Goal: Task Accomplishment & Management: Use online tool/utility

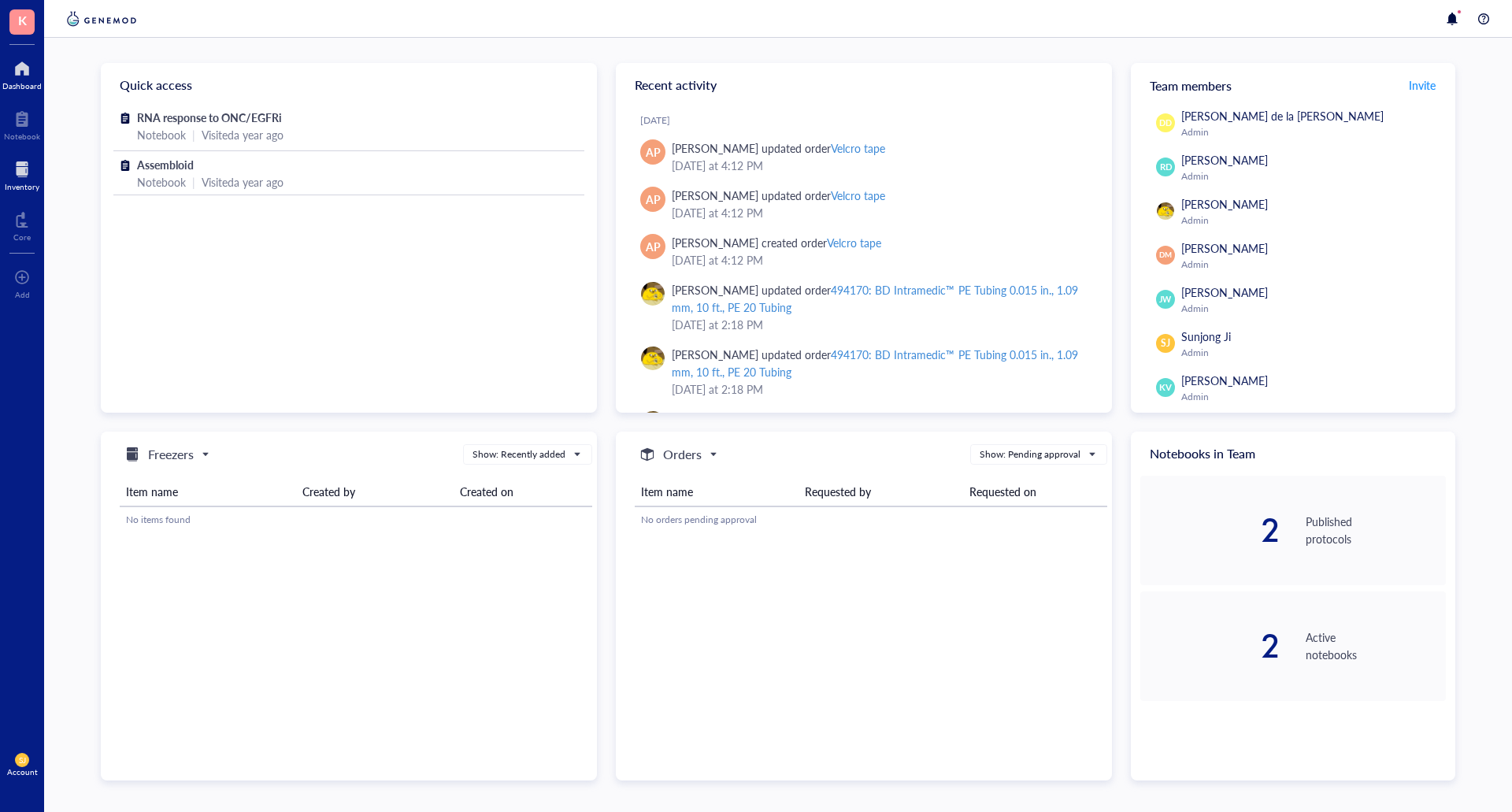
click at [19, 167] on div at bounding box center [21, 169] width 35 height 25
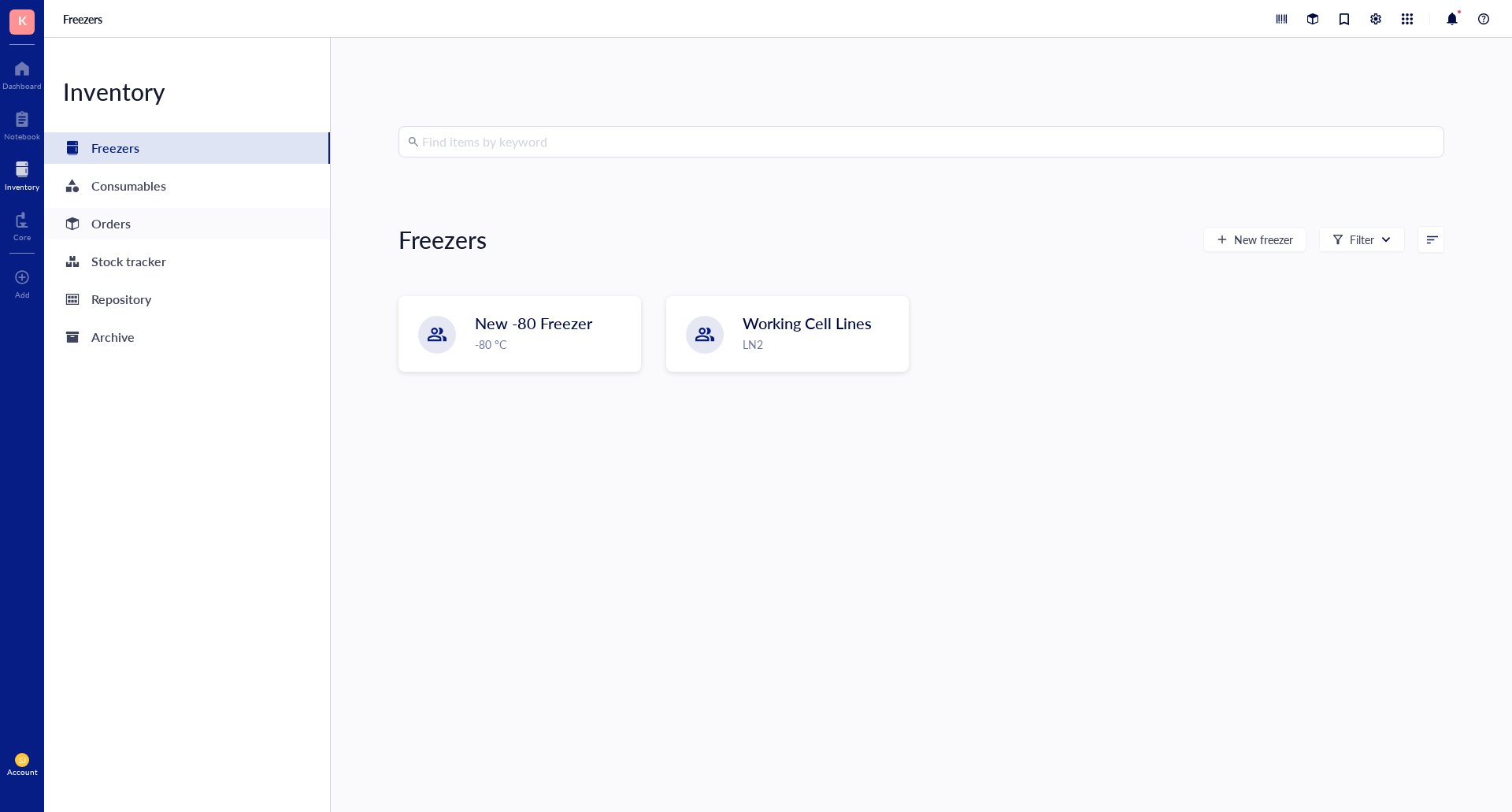
click at [133, 230] on div "Orders" at bounding box center [187, 223] width 286 height 31
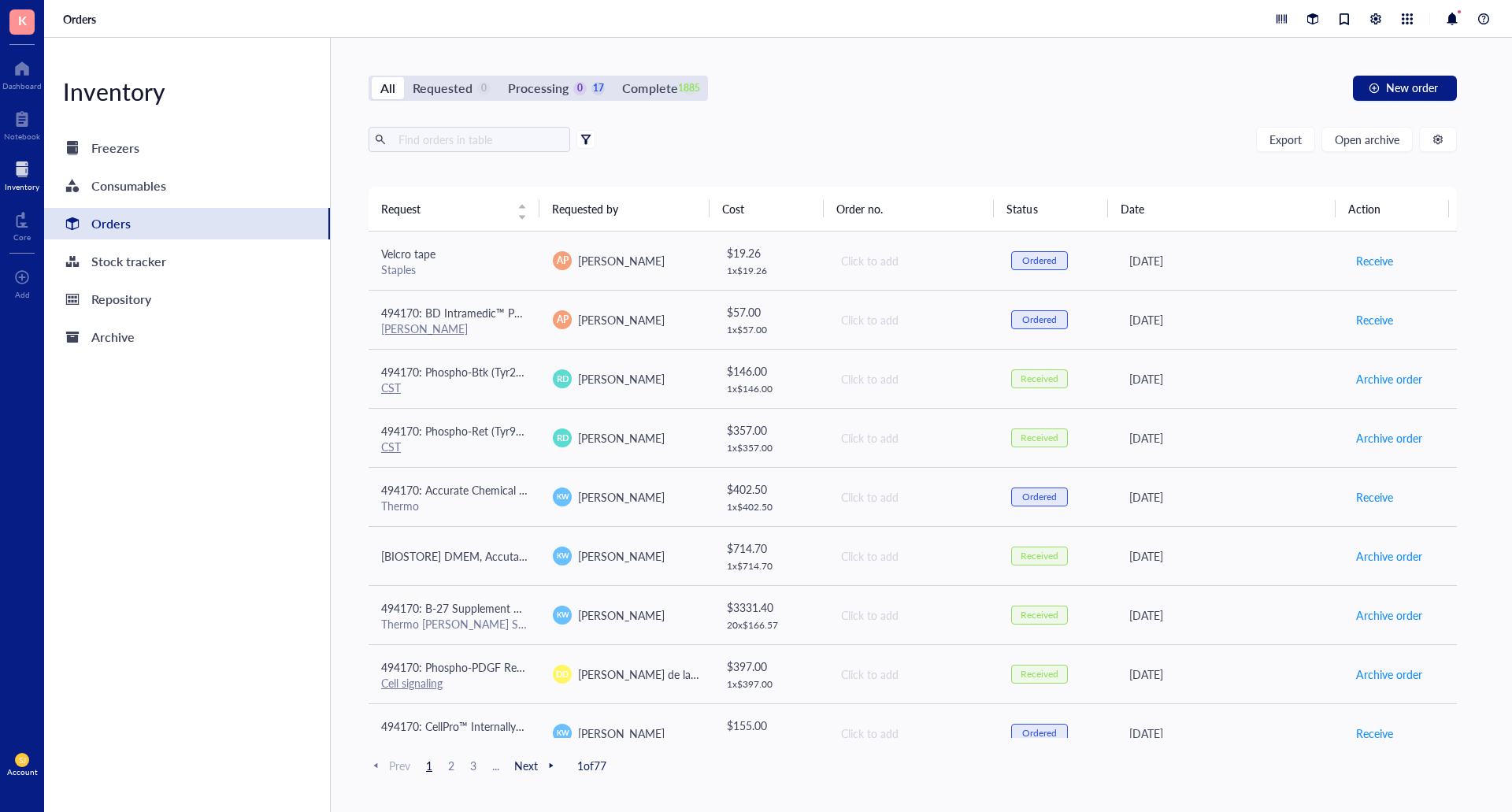
click at [587, 134] on div at bounding box center [586, 139] width 11 height 11
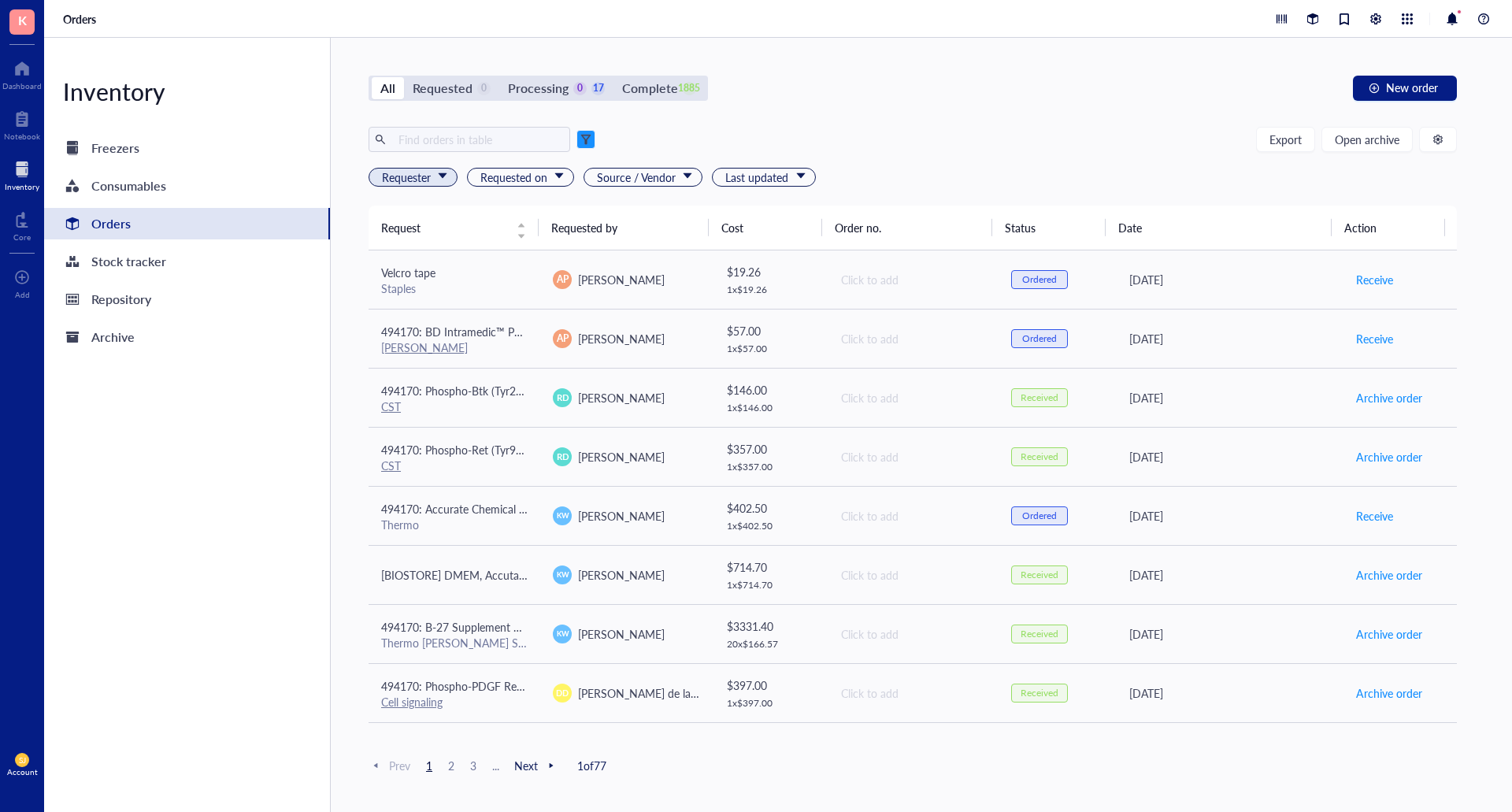
click at [414, 175] on span "Requester" at bounding box center [414, 177] width 65 height 17
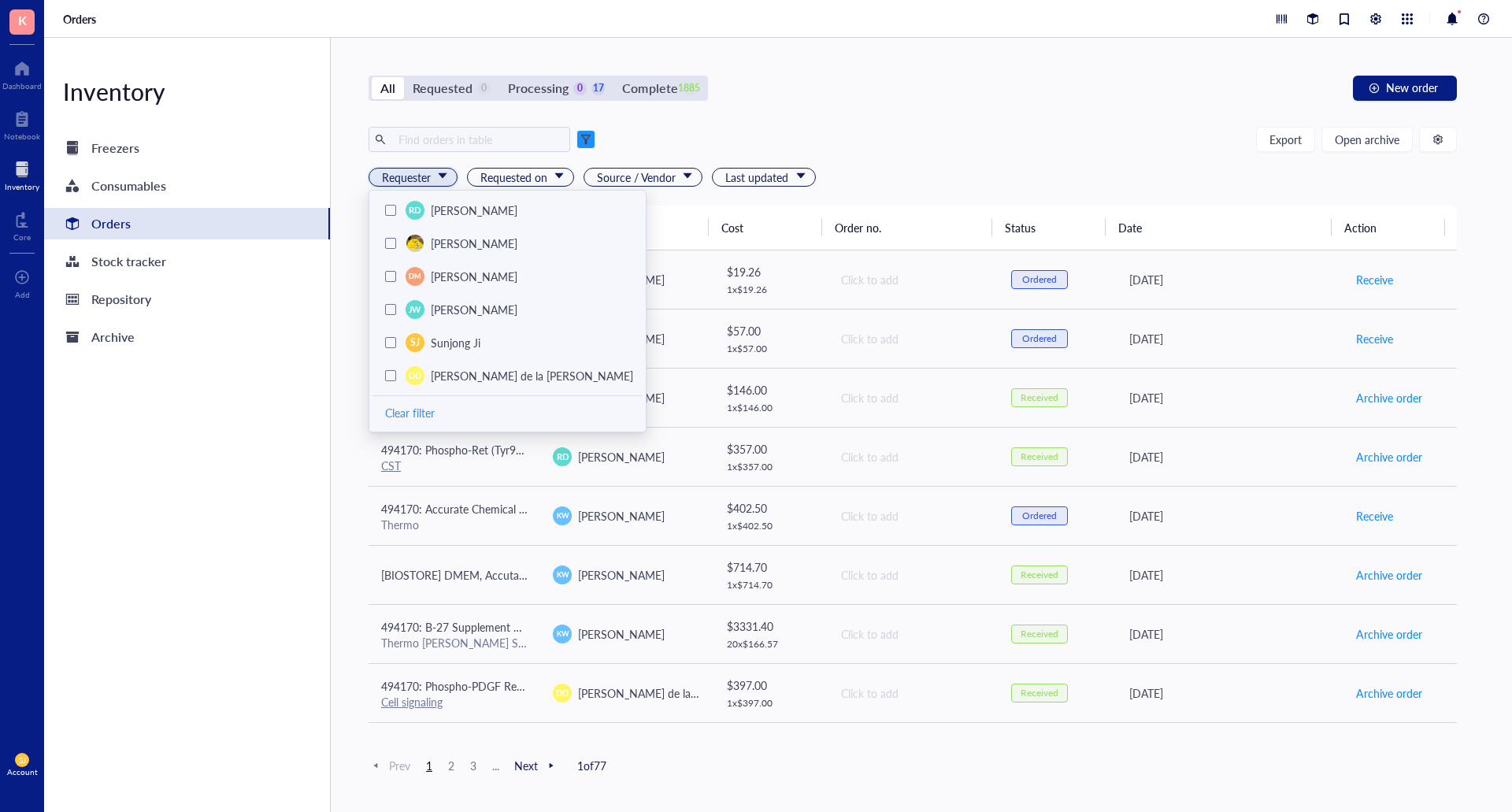
click at [390, 208] on div at bounding box center [390, 210] width 11 height 11
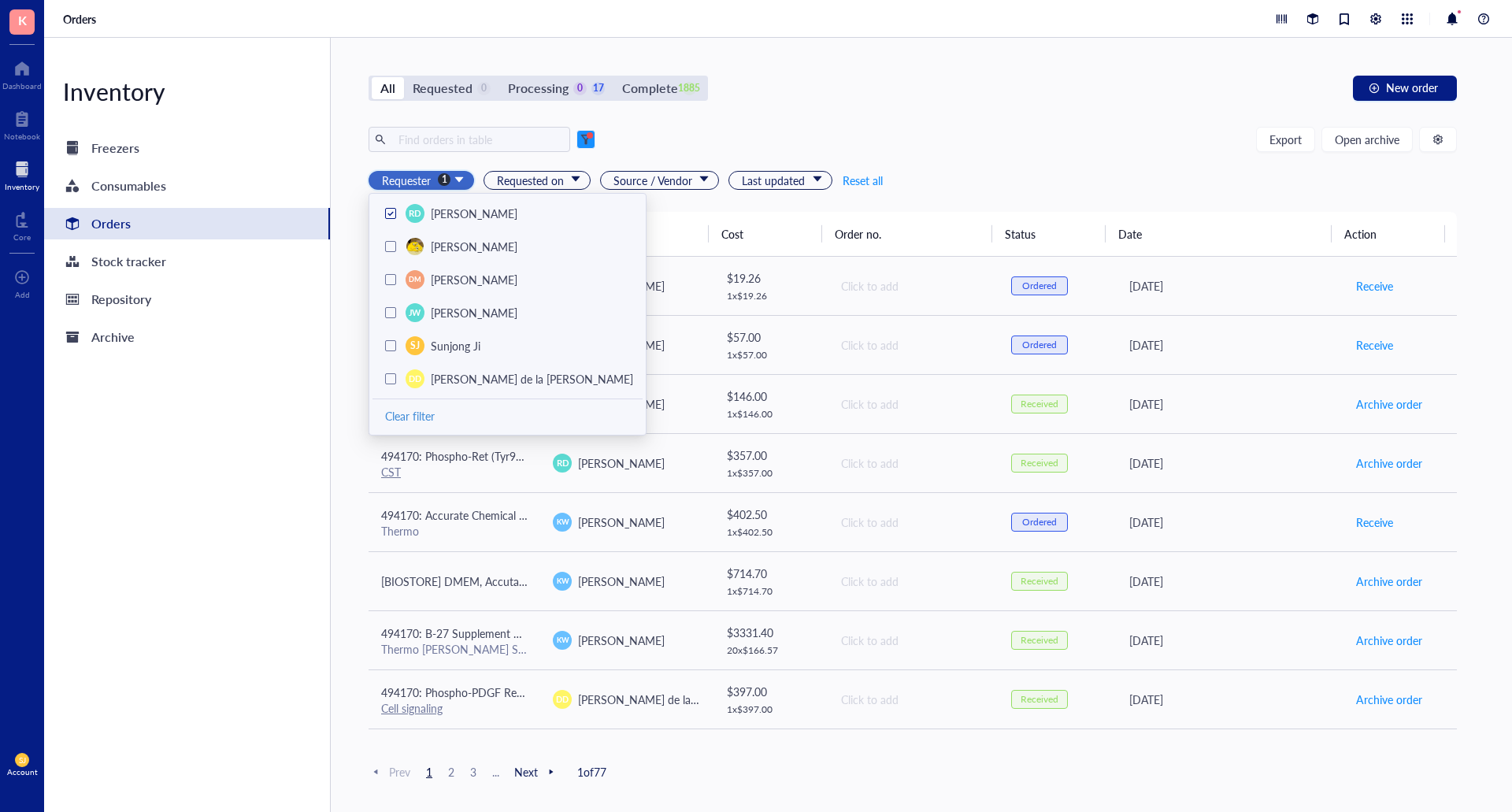
click at [924, 99] on div "All Requested 0 Processing 0 17 Complete 1885 New order" at bounding box center [913, 88] width 1088 height 25
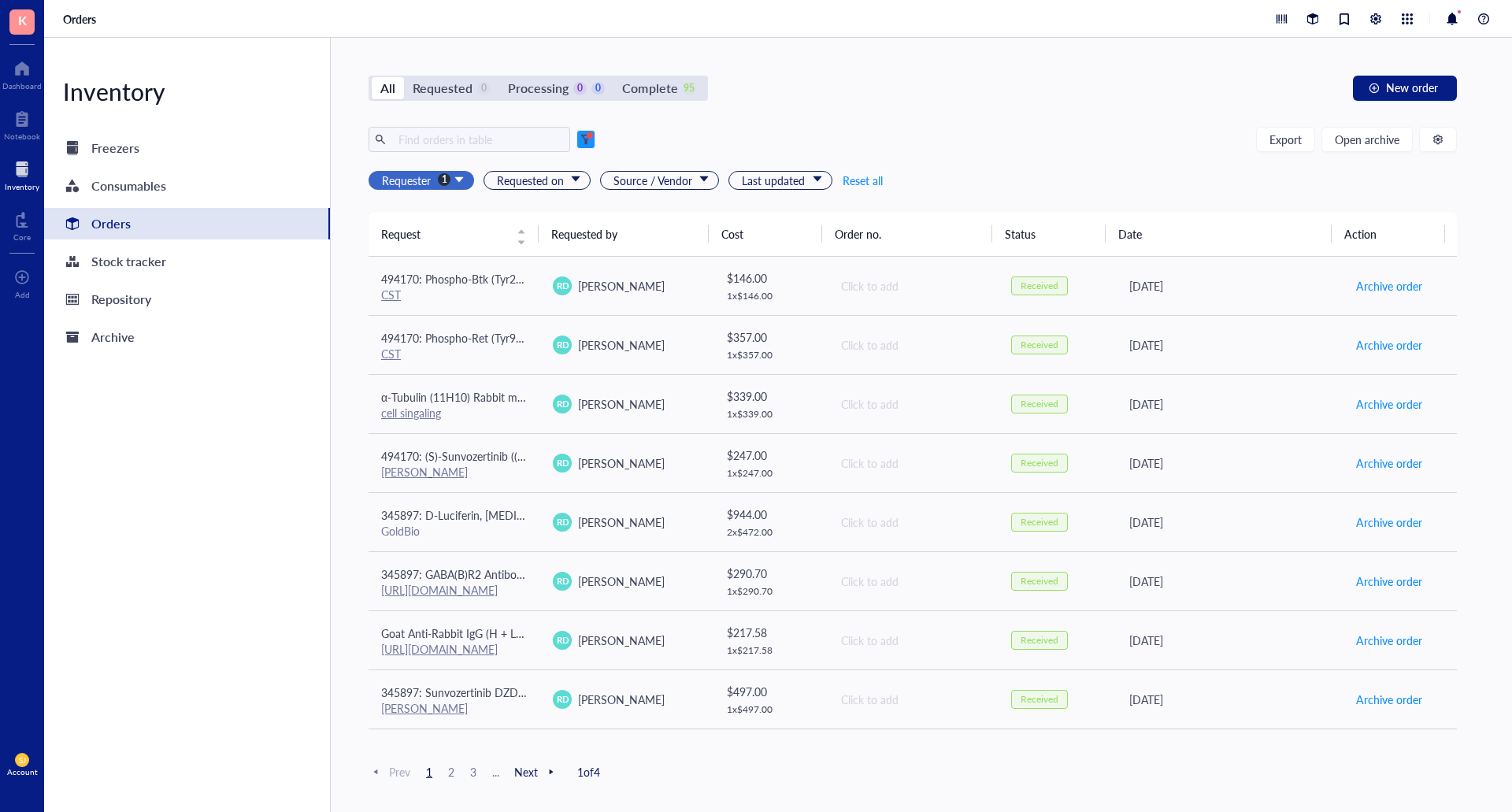
click at [459, 178] on span "Requester" at bounding box center [423, 180] width 82 height 17
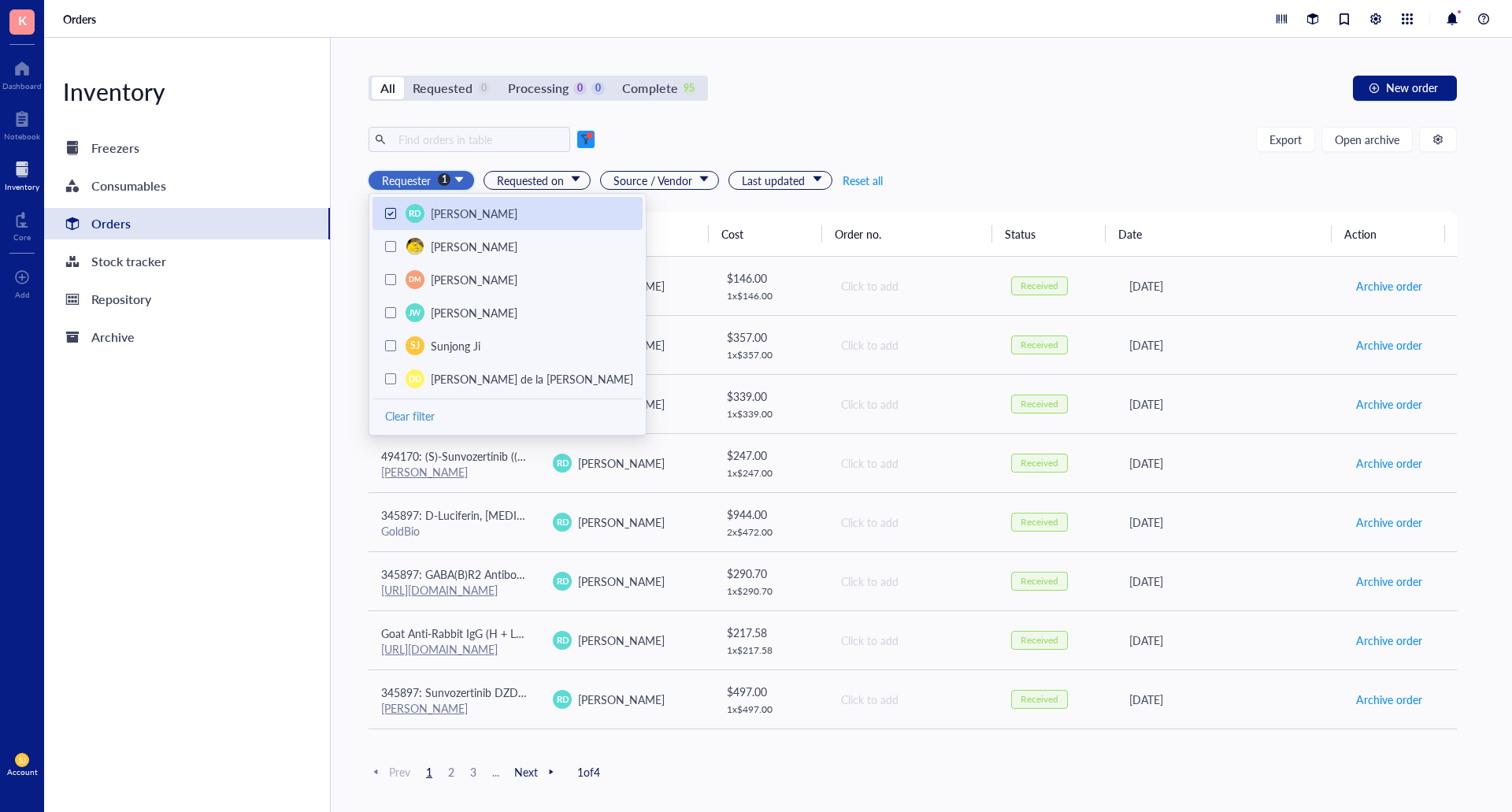
click at [384, 212] on div "RD Robert Doherty" at bounding box center [507, 213] width 270 height 33
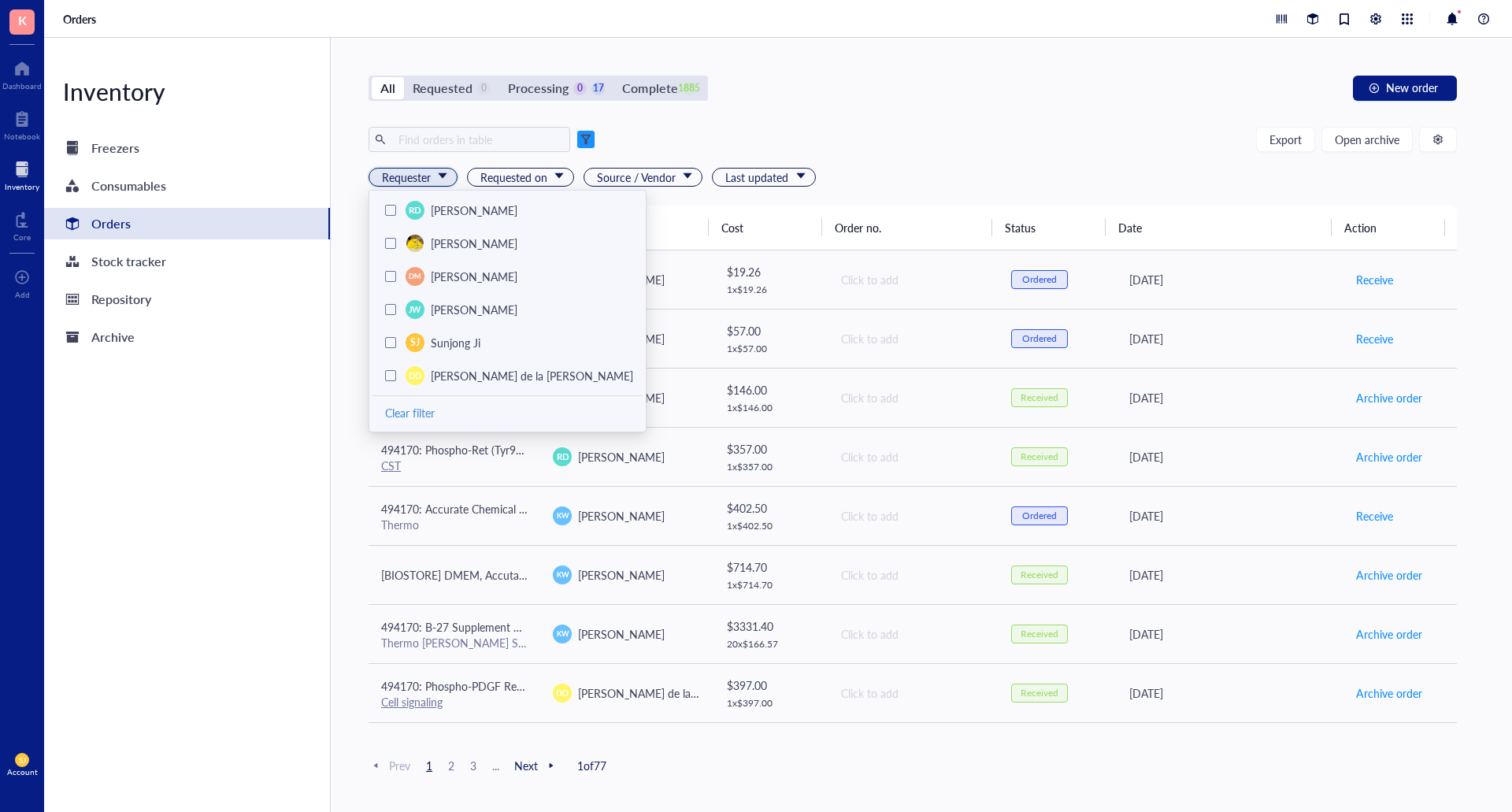
click at [1071, 101] on div "All Requested 0 Processing 0 17 Complete 1885 New order Export Open archive Req…" at bounding box center [912, 424] width 1164 height 774
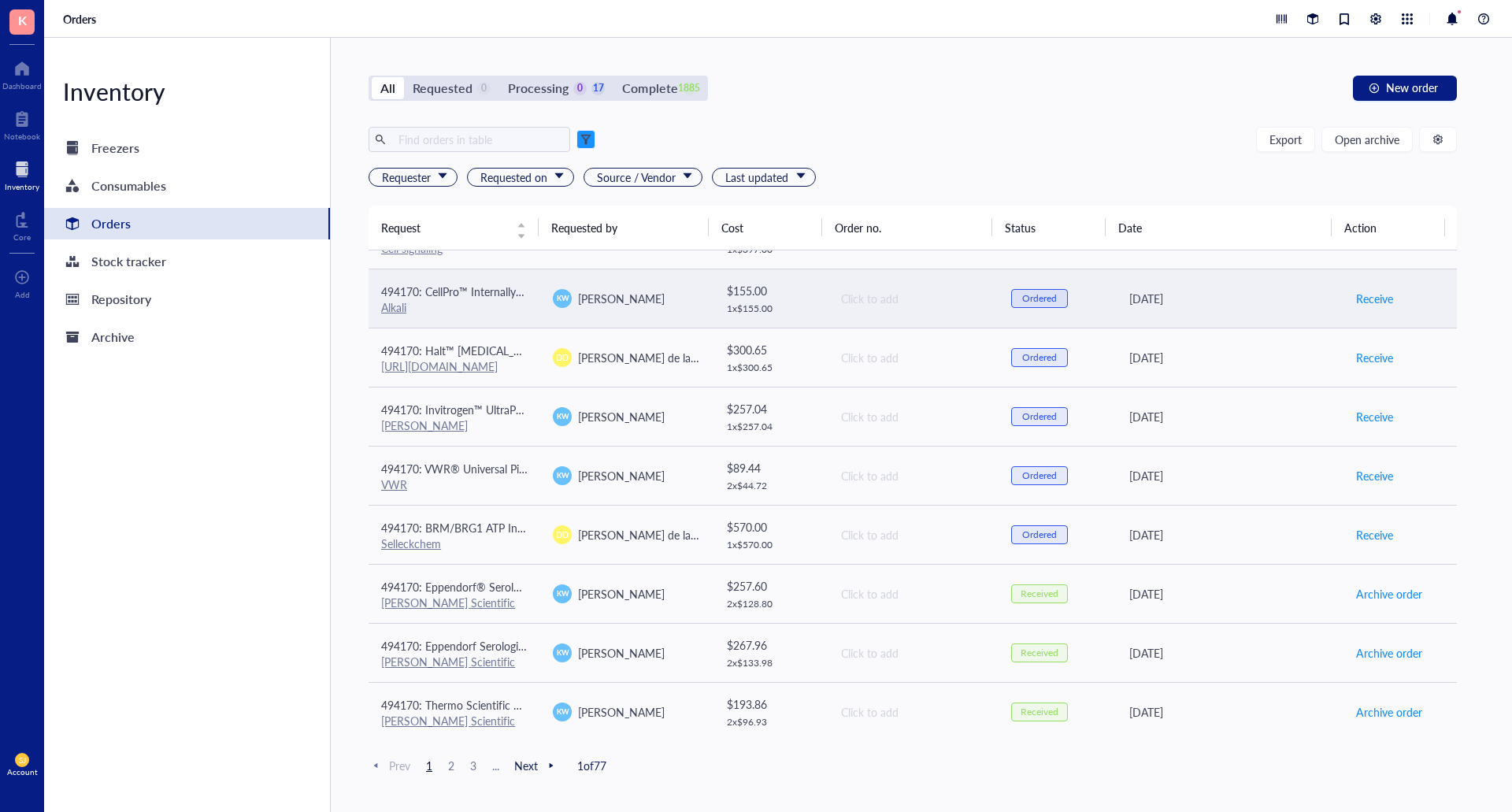
scroll to position [473, 0]
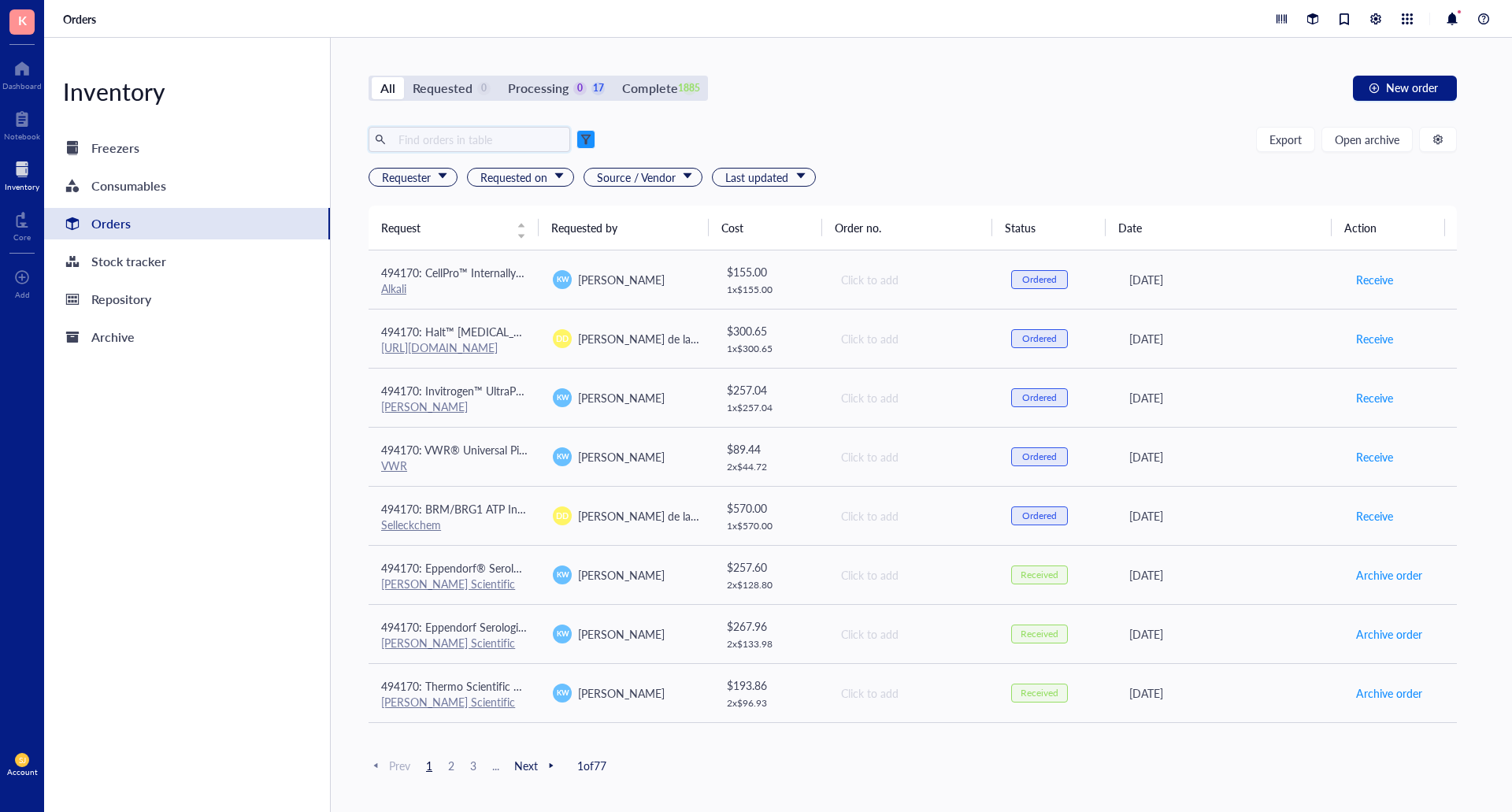
click at [494, 133] on input "text" at bounding box center [478, 139] width 171 height 23
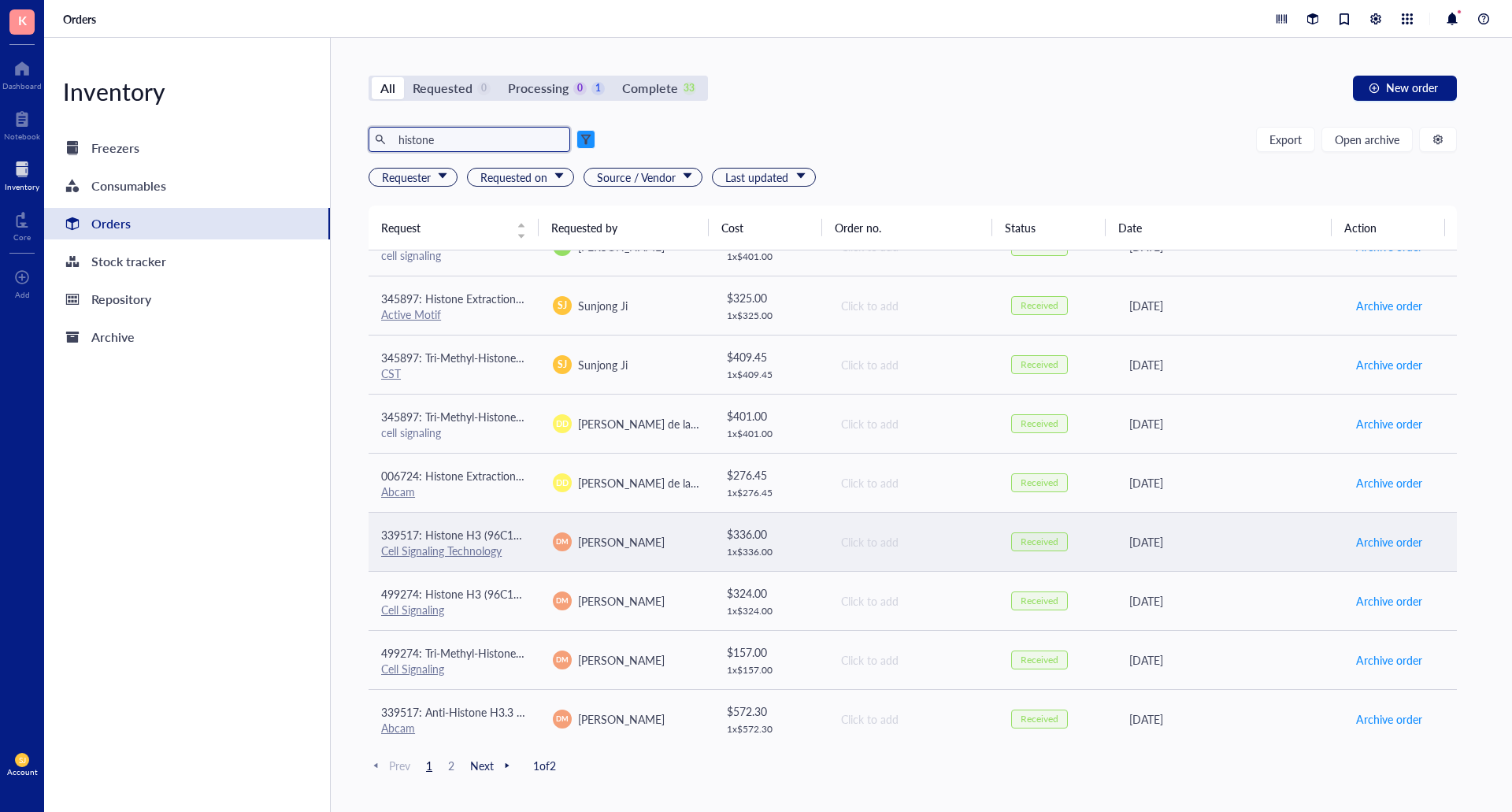
scroll to position [989, 0]
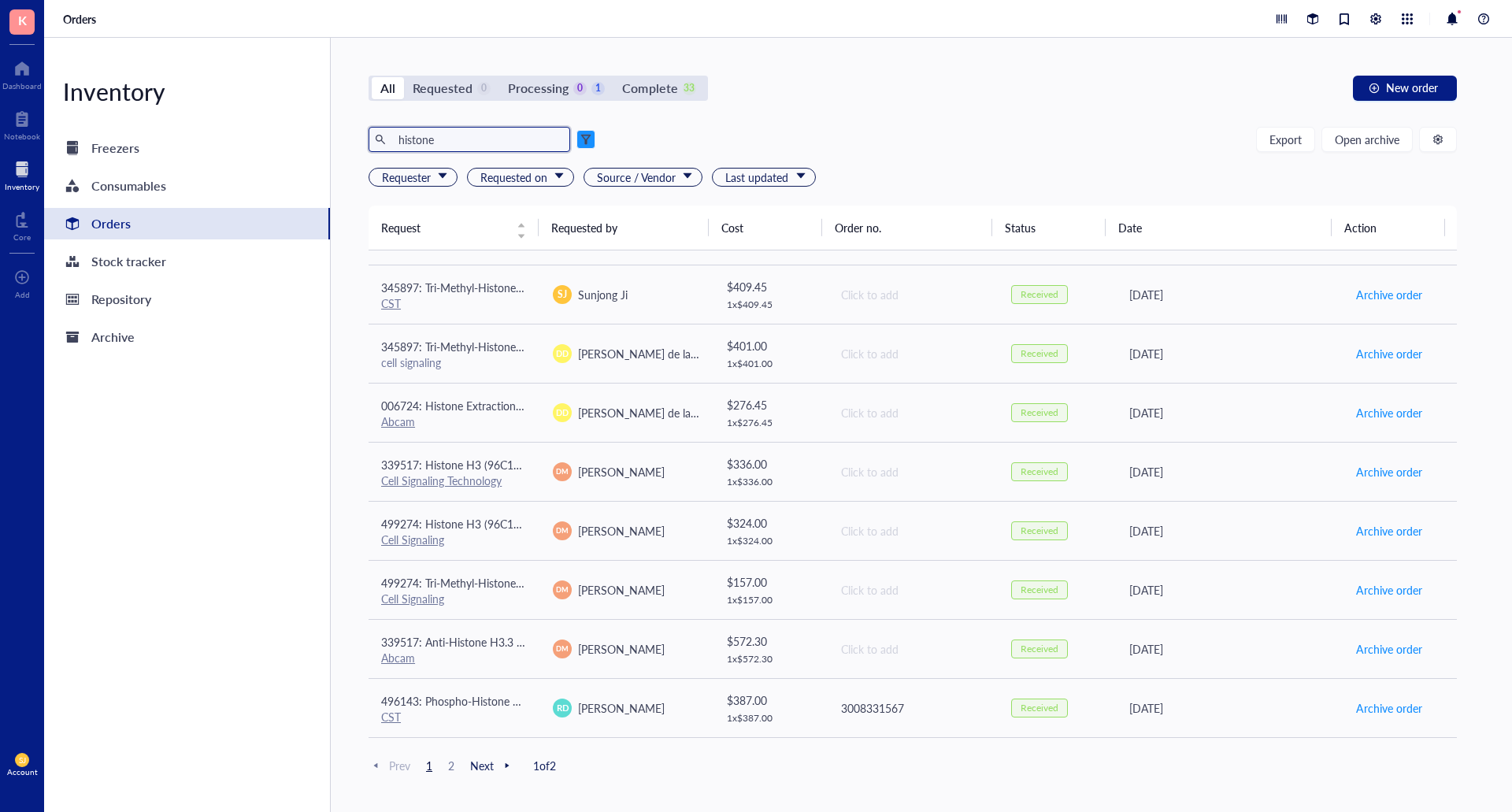
click at [448, 766] on span "2" at bounding box center [451, 766] width 19 height 14
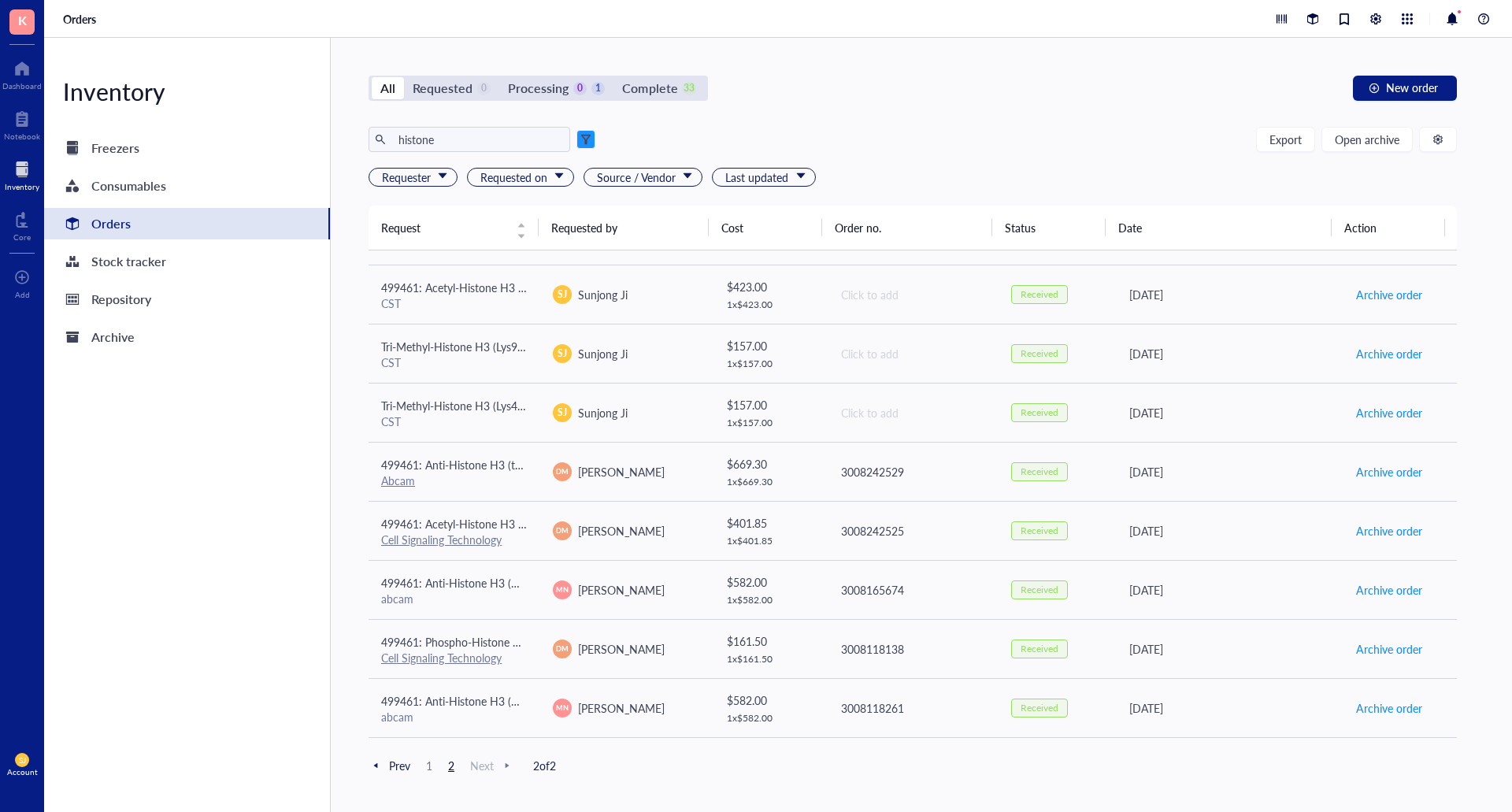
click at [448, 768] on span "2" at bounding box center [451, 766] width 19 height 14
click at [491, 129] on input "histone" at bounding box center [478, 139] width 171 height 23
type input "abcam"
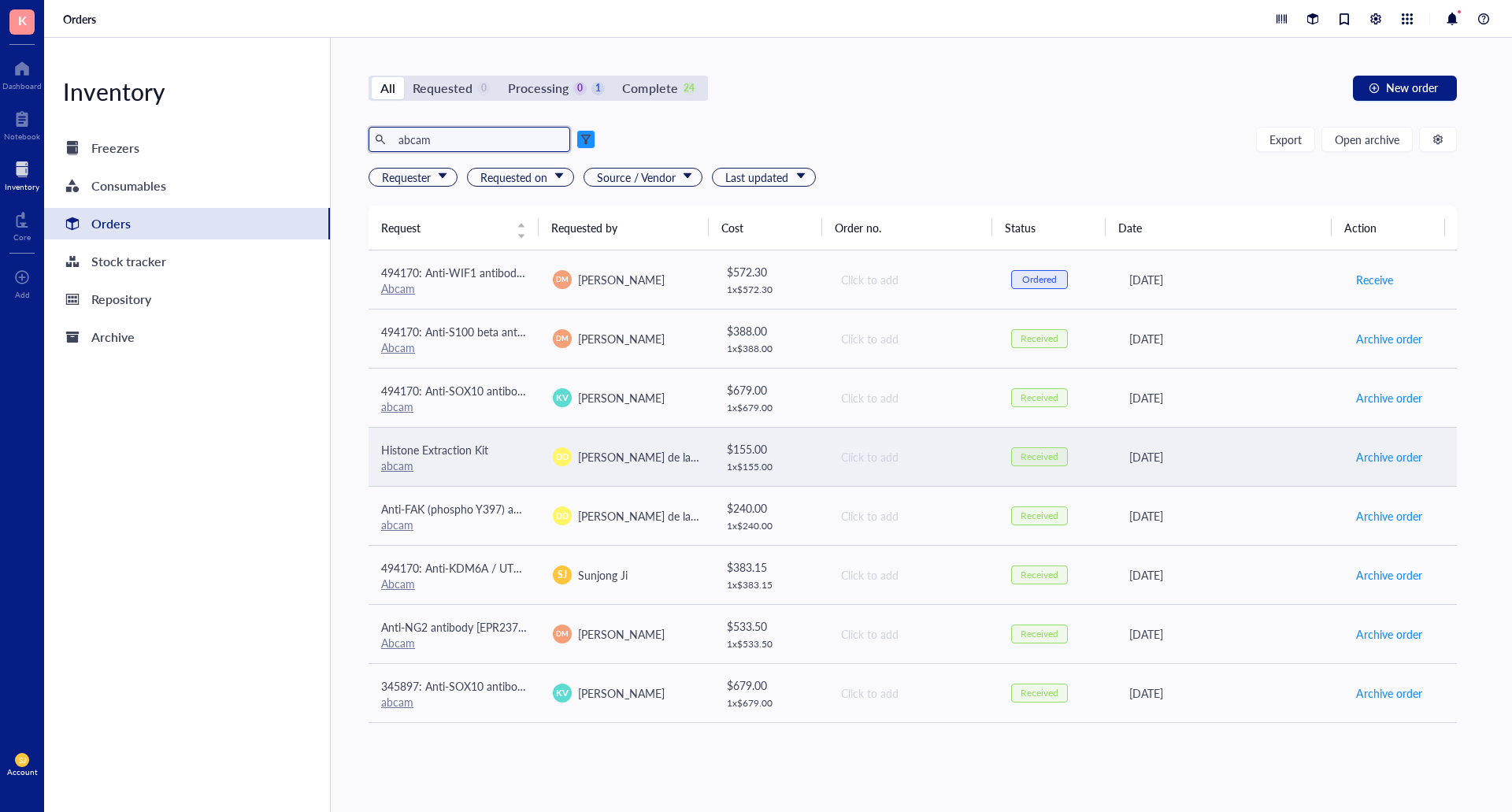
click at [521, 466] on div "abcam" at bounding box center [455, 465] width 146 height 14
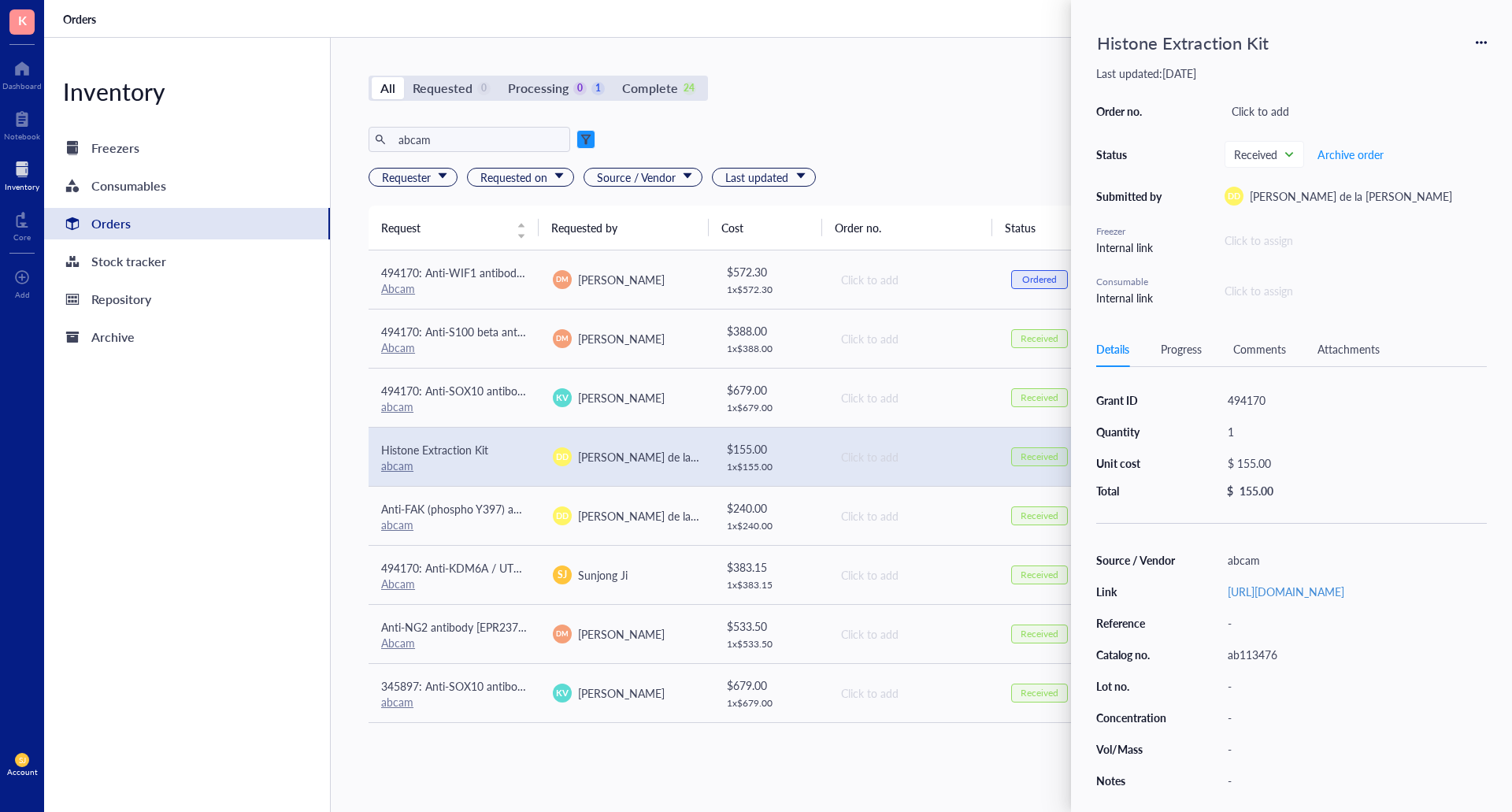
click at [1481, 27] on div "Histone Extraction Kit" at bounding box center [1291, 42] width 390 height 35
click at [1477, 36] on div "Histone Extraction Kit" at bounding box center [1291, 42] width 390 height 35
click at [1481, 42] on icon at bounding box center [1481, 43] width 4 height 4
click at [1433, 63] on span "Request again" at bounding box center [1424, 64] width 99 height 17
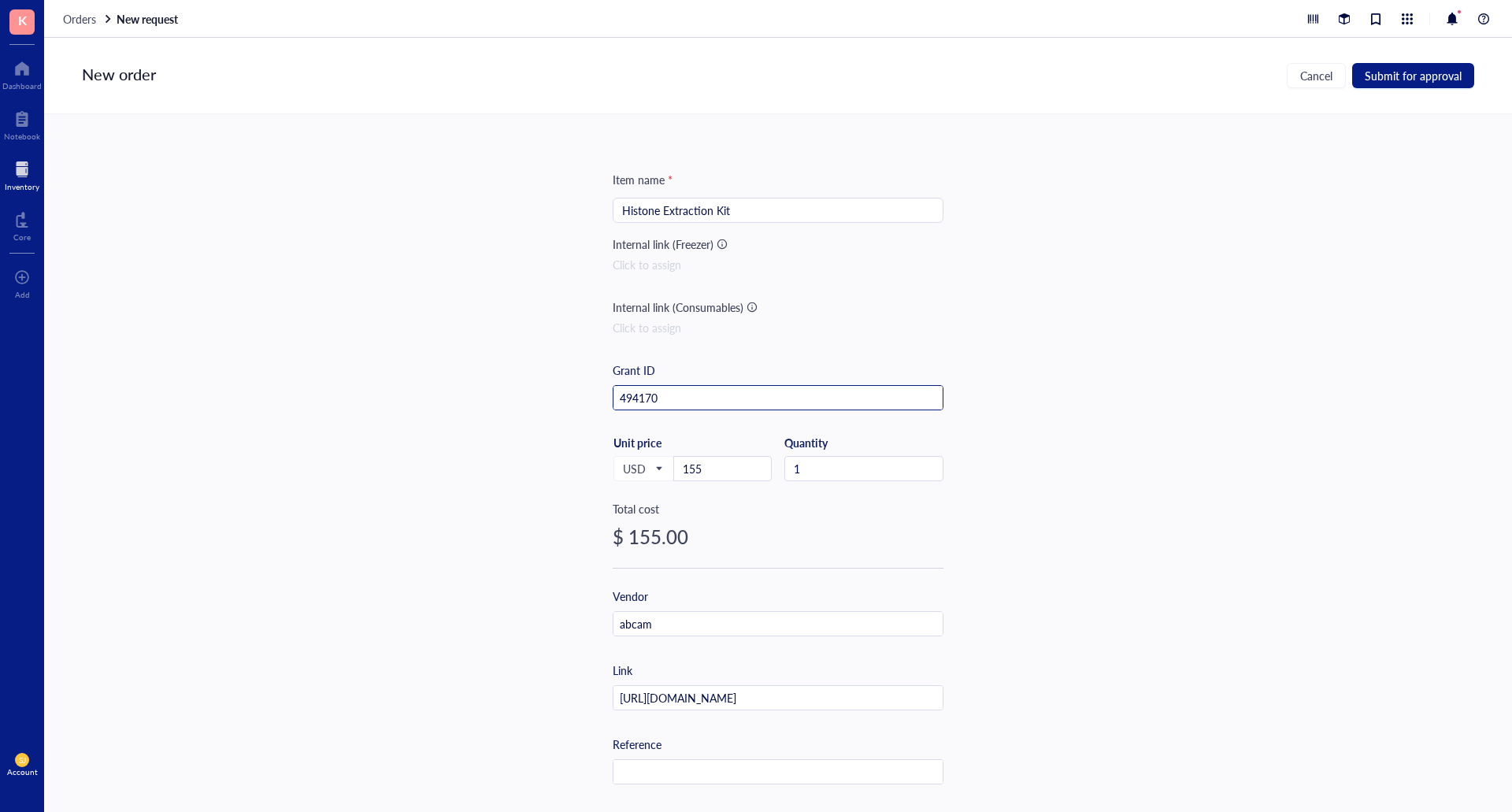
drag, startPoint x: 685, startPoint y: 402, endPoint x: 442, endPoint y: 401, distance: 243.0
click at [413, 397] on div "Item name * Histone Extraction Kit Internal link (Freezer) Click to assign Inte…" at bounding box center [777, 463] width 1467 height 698
click at [1405, 82] on span "Submit for approval" at bounding box center [1413, 76] width 96 height 13
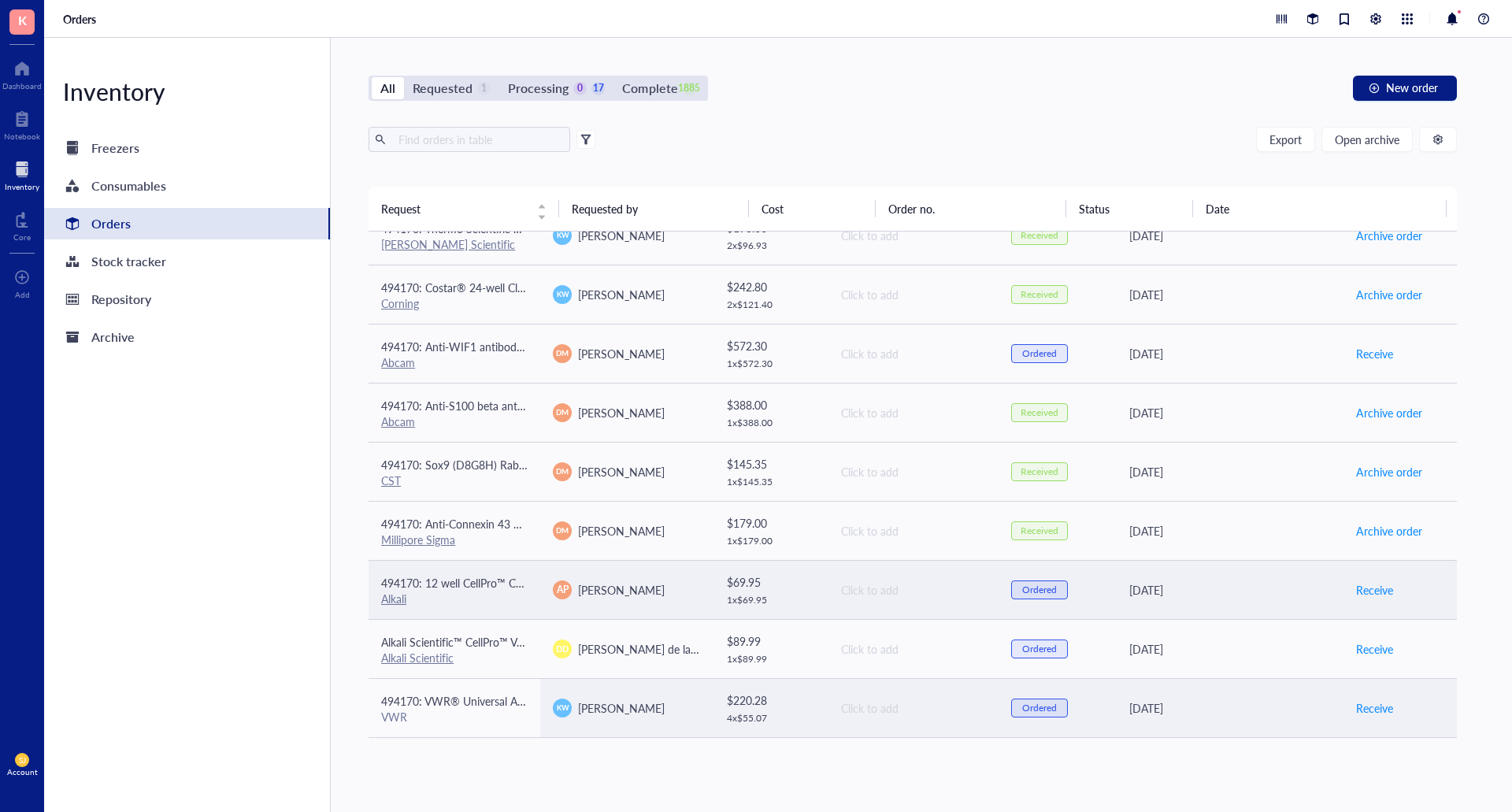
scroll to position [899, 0]
